Goal: Entertainment & Leisure: Consume media (video, audio)

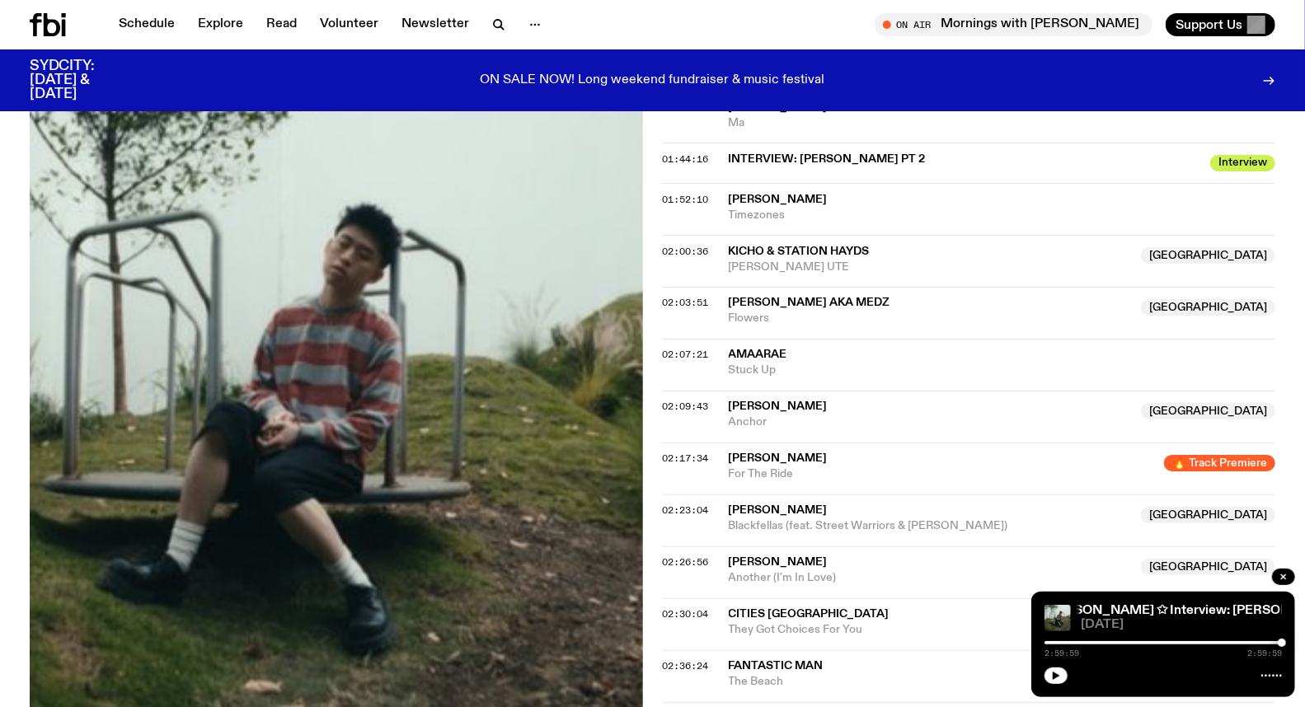
scroll to position [1647, 0]
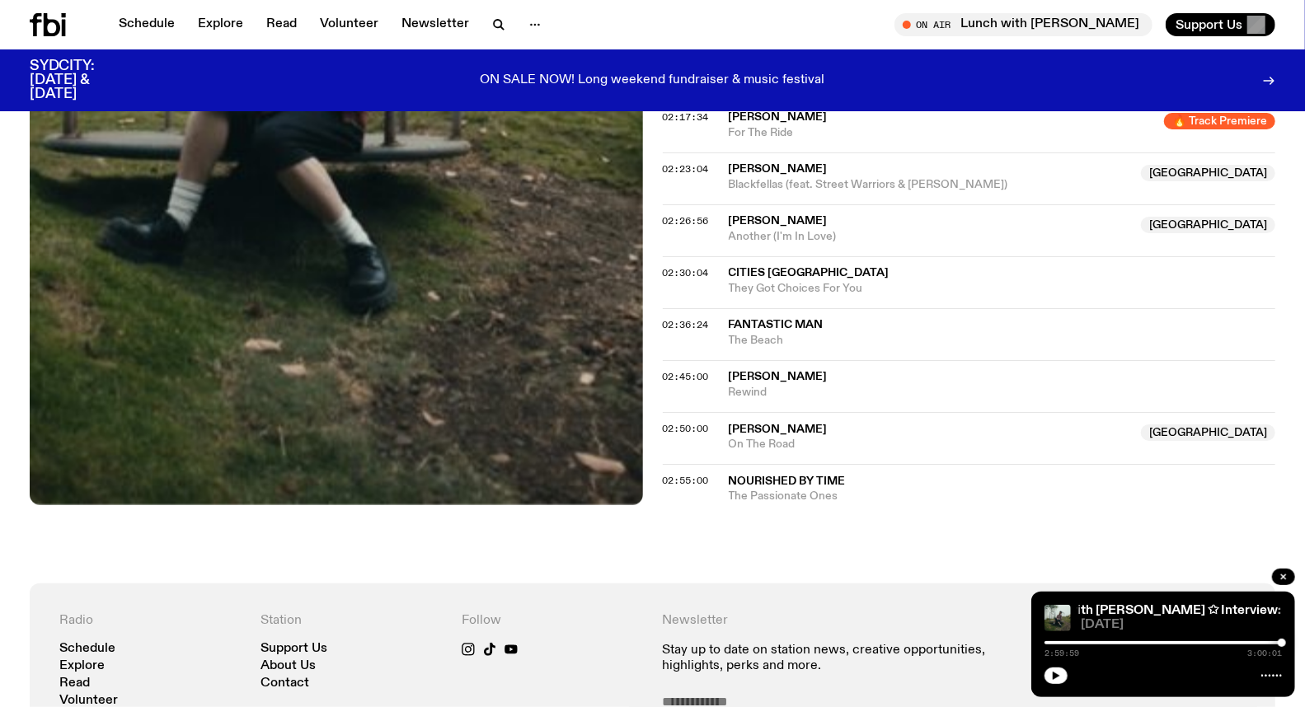
scroll to position [1920, 0]
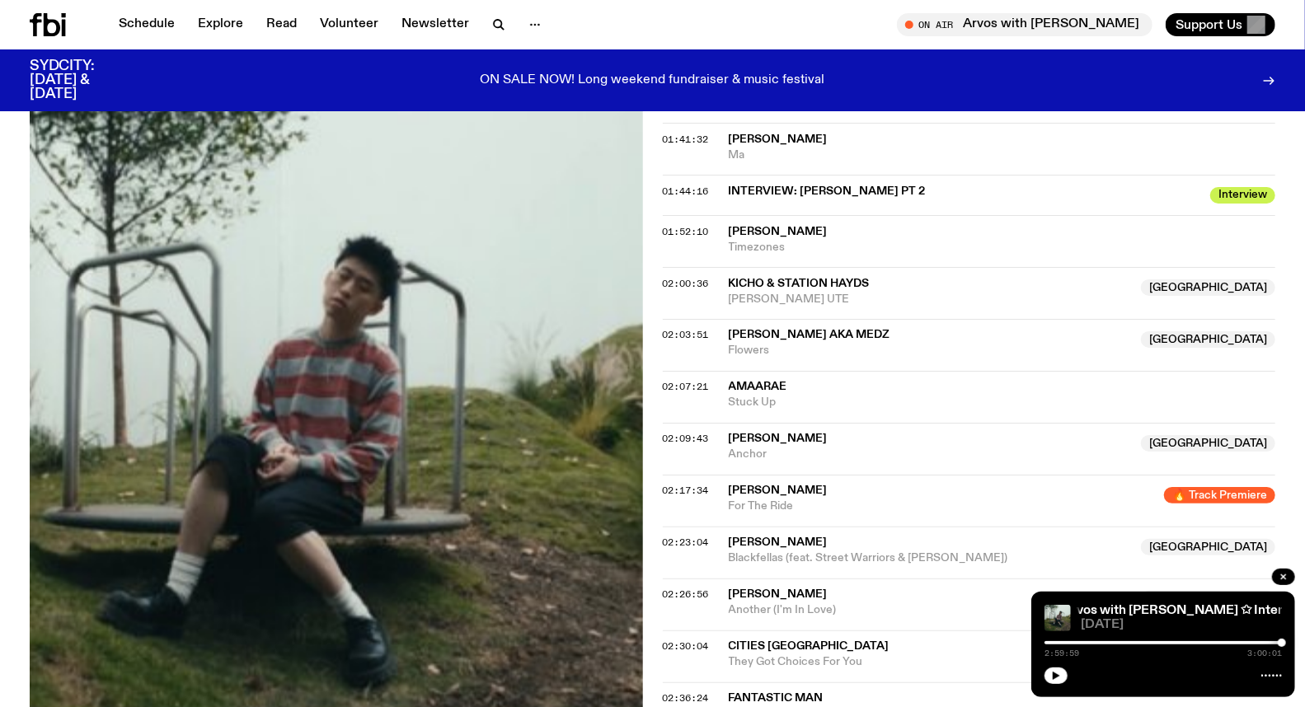
scroll to position [1546, 0]
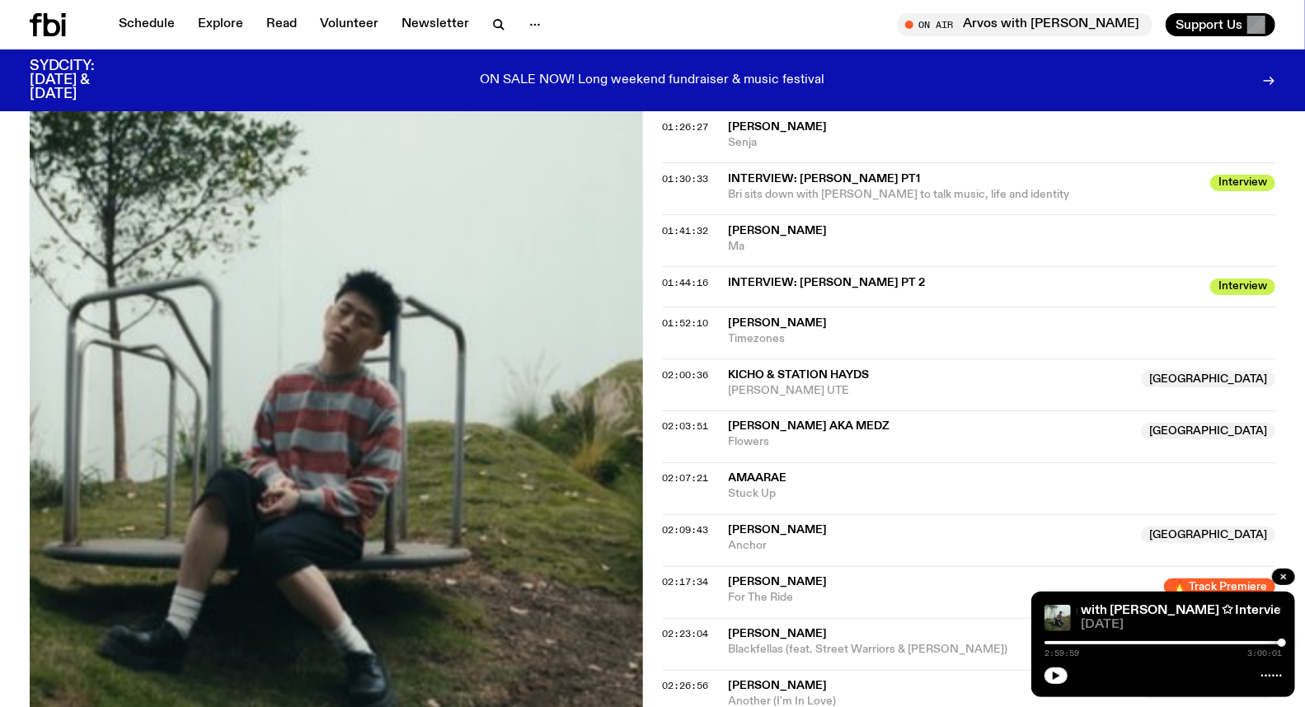
click at [63, 25] on icon at bounding box center [64, 28] width 4 height 16
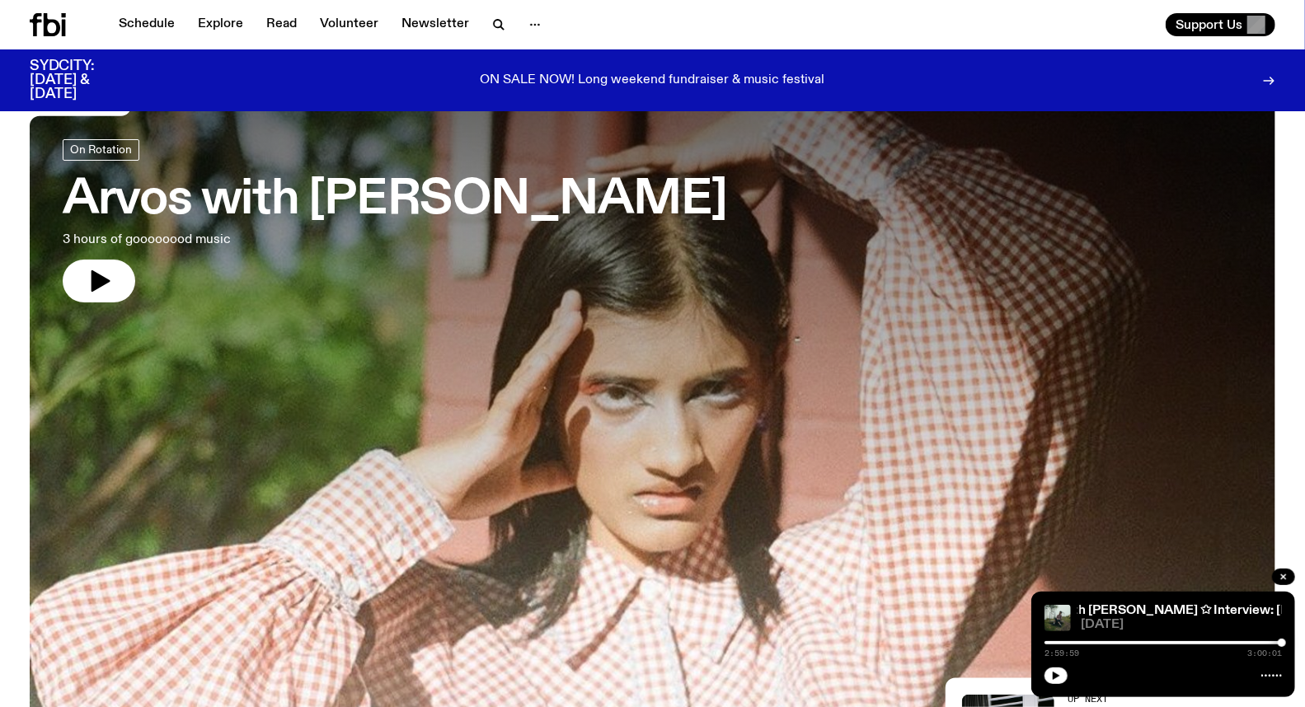
scroll to position [92, 0]
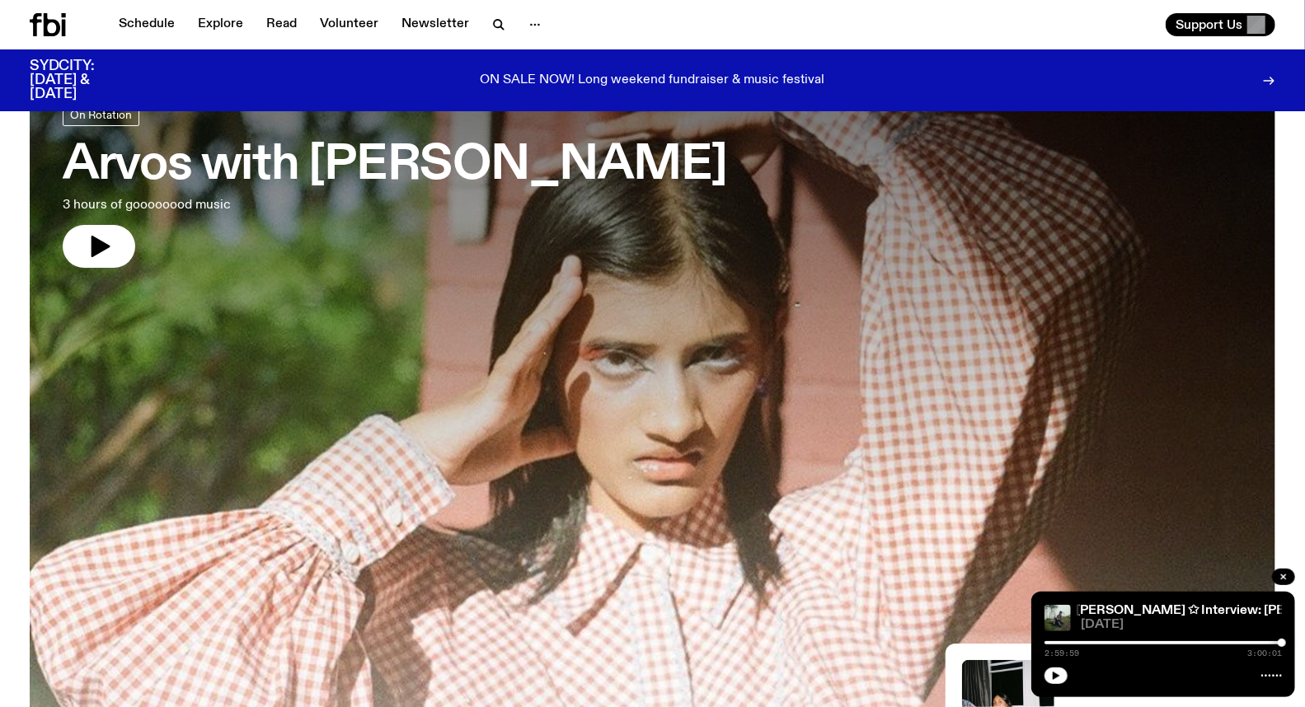
click at [247, 167] on h3 "Arvos with Maleeka Gazula" at bounding box center [395, 166] width 665 height 46
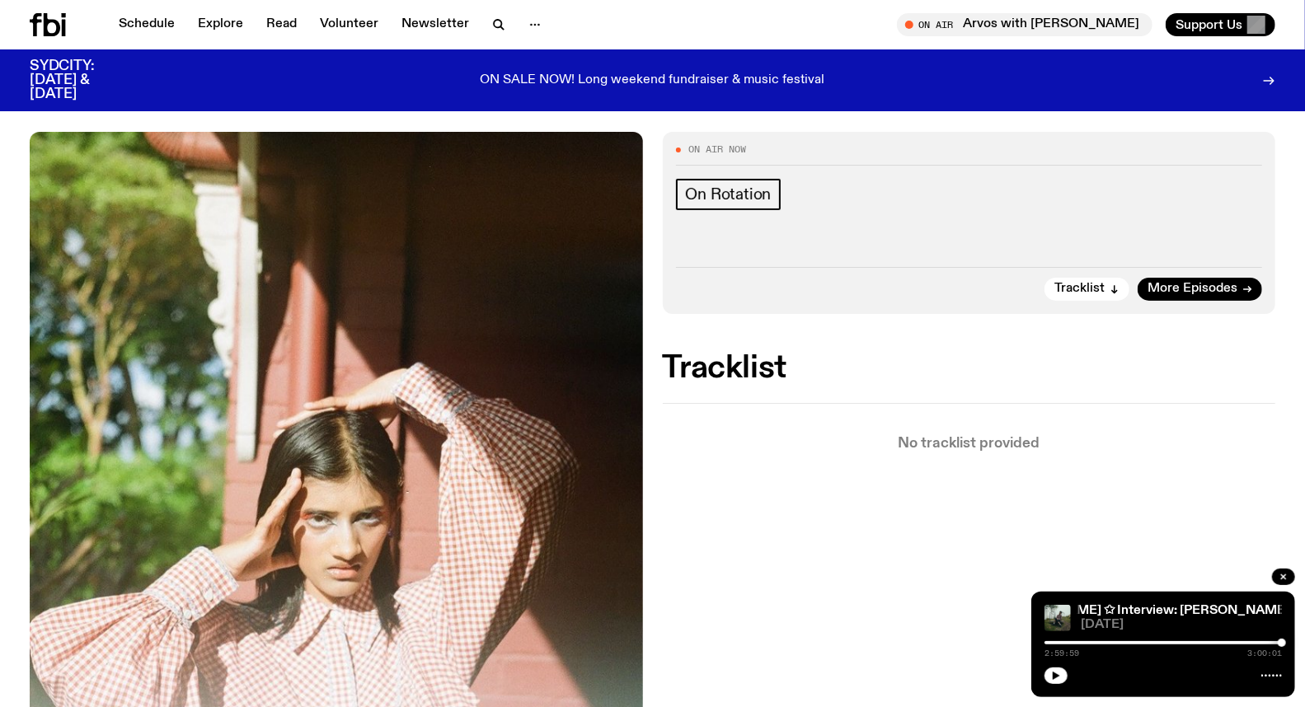
scroll to position [267, 0]
